Goal: Transaction & Acquisition: Purchase product/service

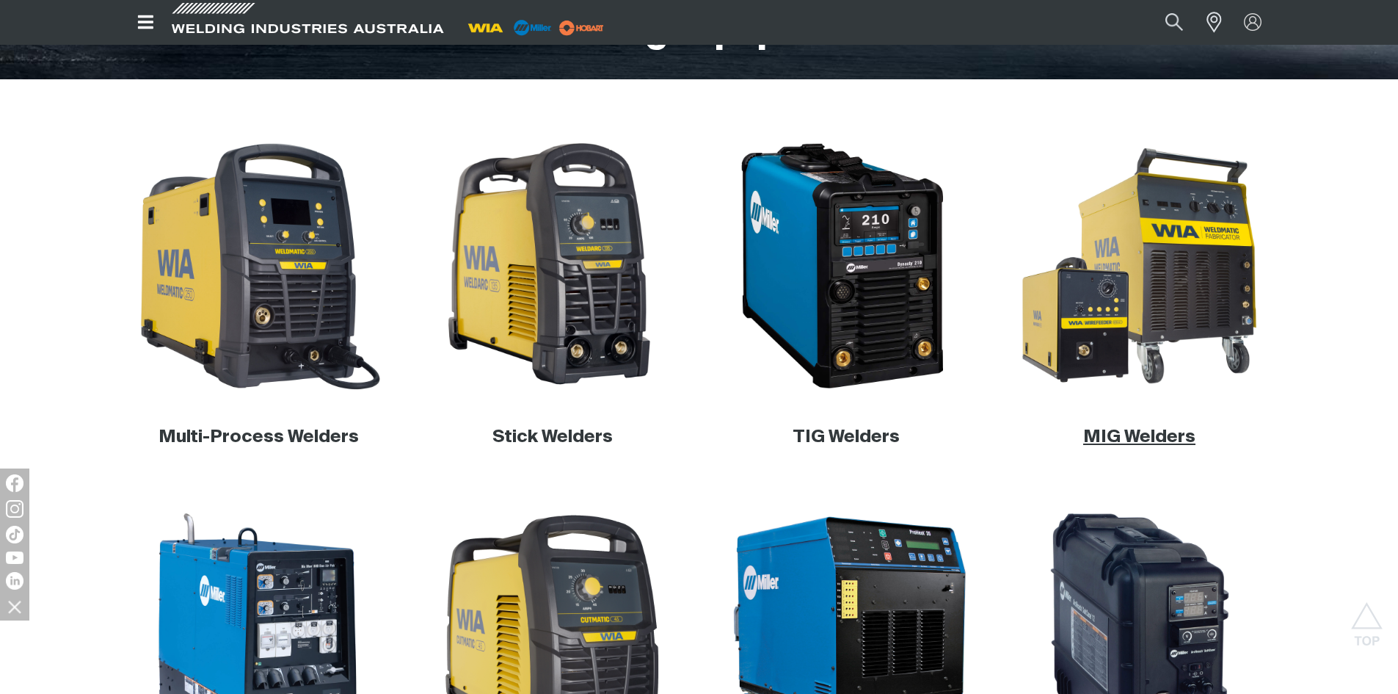
click at [1148, 435] on body "Jump to main navigation Search When search results are available use up and dow…" at bounding box center [699, 669] width 1398 height 2102
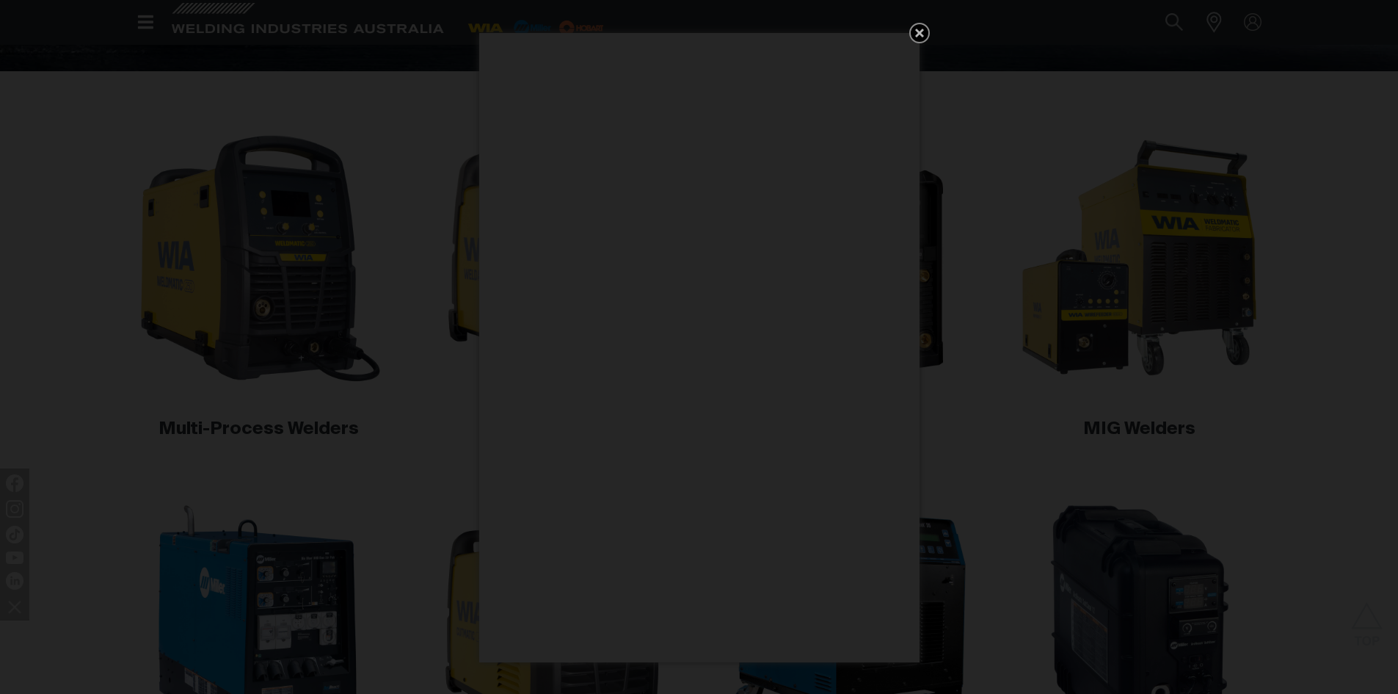
scroll to position [391, 0]
click at [919, 32] on icon "Get 5 WIA Welding Guides Free!" at bounding box center [919, 33] width 9 height 9
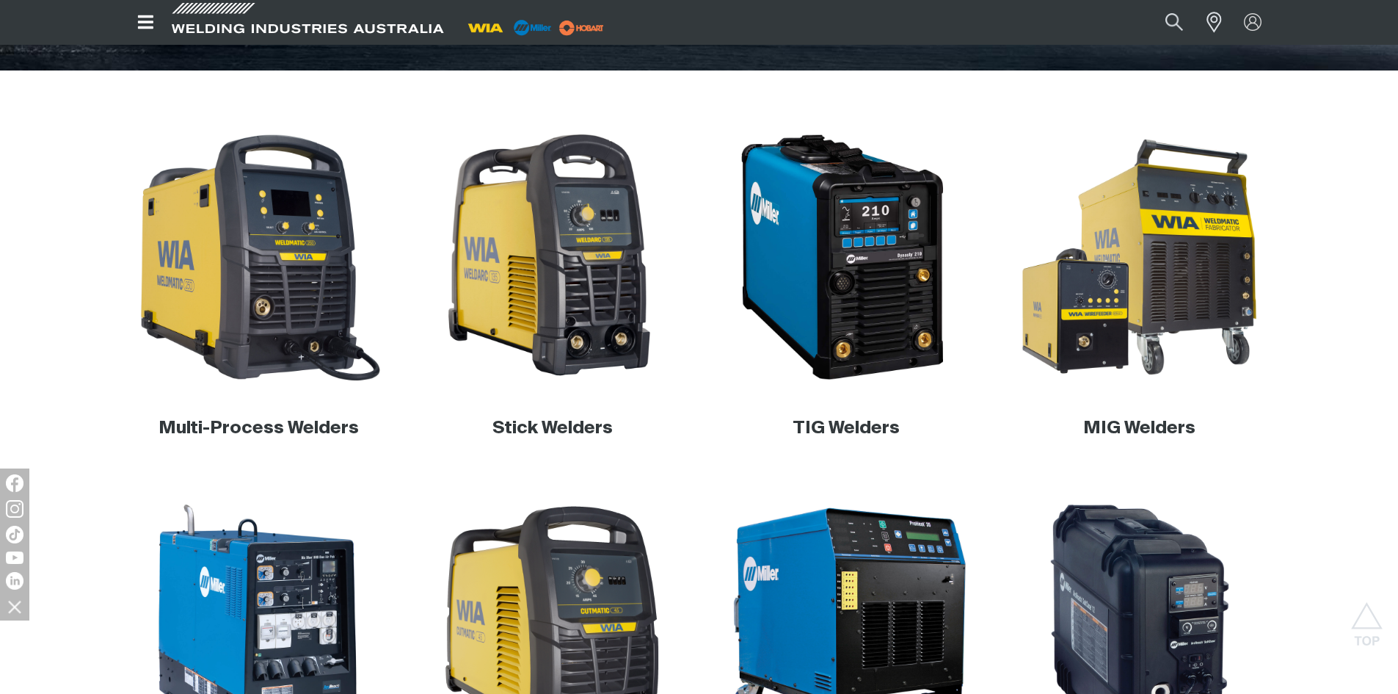
click at [1130, 416] on div "MIG Welders" at bounding box center [1140, 428] width 270 height 58
click at [1128, 421] on link "MIG Welders" at bounding box center [1139, 428] width 112 height 18
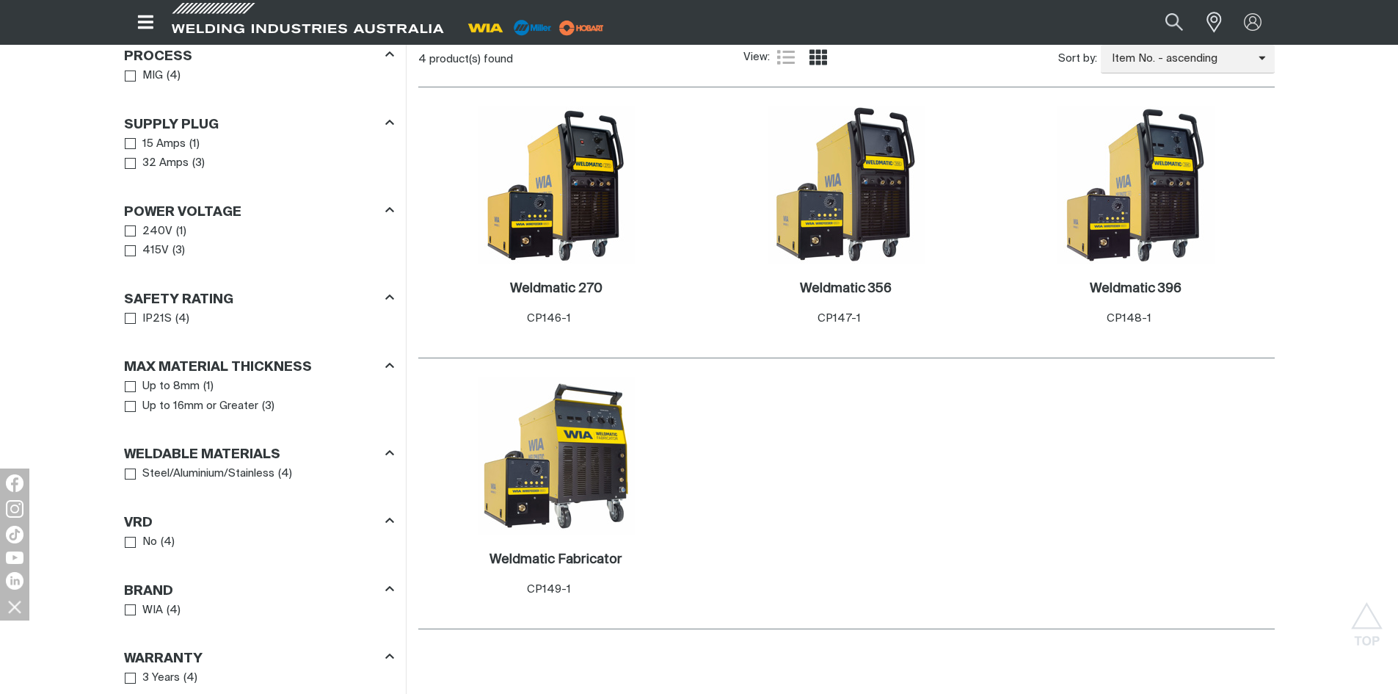
scroll to position [733, 0]
click at [580, 291] on h2 "Weldmatic 270 ." at bounding box center [556, 287] width 92 height 13
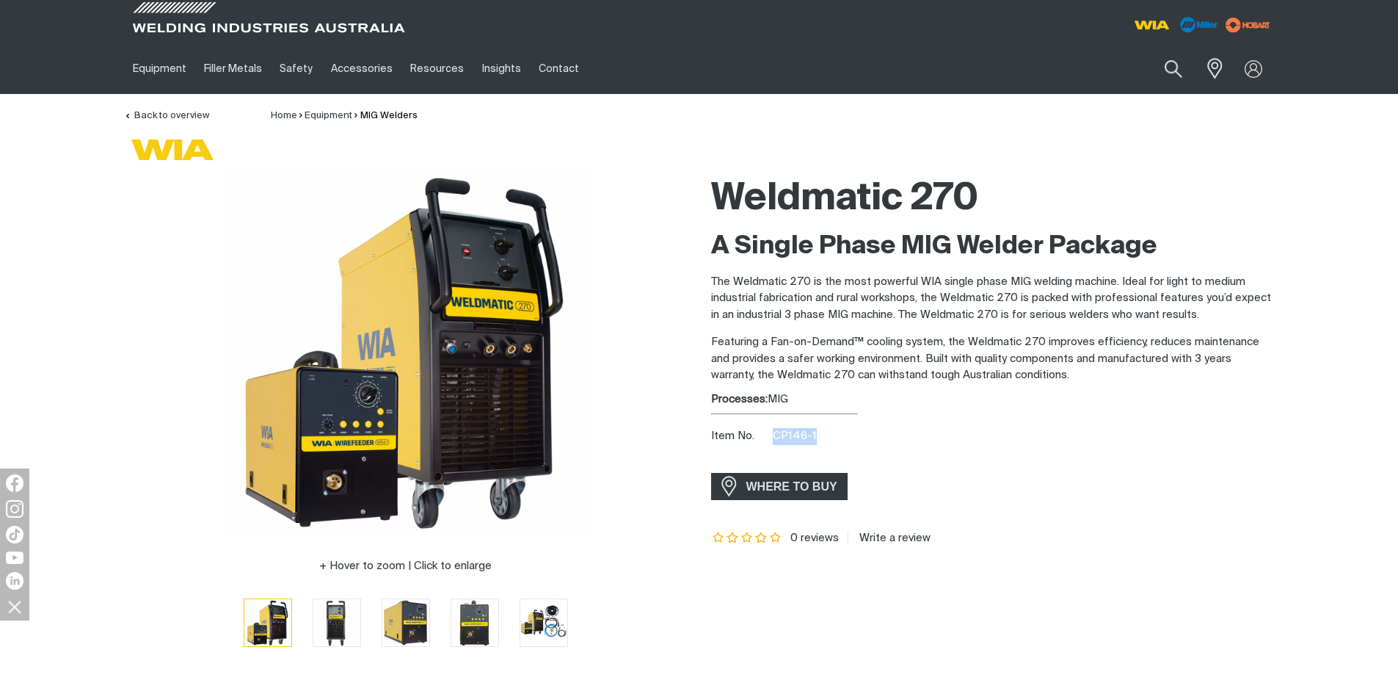
drag, startPoint x: 821, startPoint y: 433, endPoint x: 772, endPoint y: 408, distance: 55.2
click at [773, 437] on div "Item No. CP146-1" at bounding box center [993, 436] width 564 height 17
copy span "CP146-1"
